Goal: Information Seeking & Learning: Find specific page/section

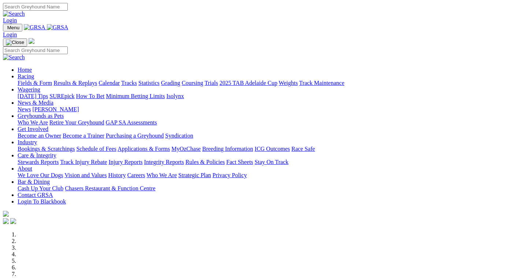
scroll to position [245, 0]
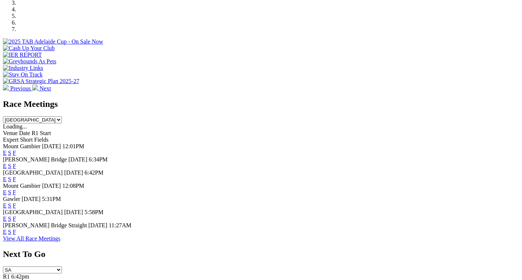
click at [16, 163] on link "F" at bounding box center [14, 166] width 3 height 6
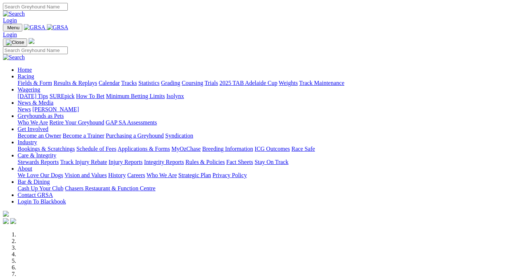
scroll to position [245, 0]
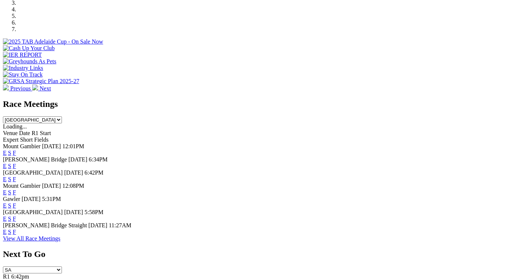
click at [16, 150] on link "F" at bounding box center [14, 153] width 3 height 6
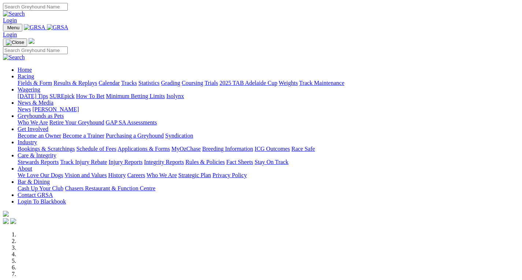
scroll to position [245, 0]
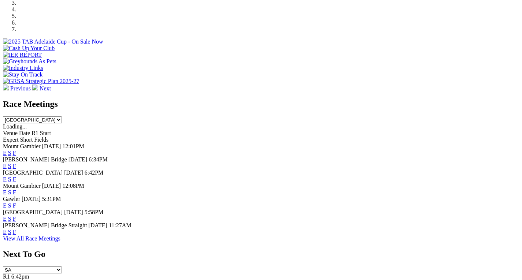
click at [16, 163] on link "F" at bounding box center [14, 166] width 3 height 6
